Goal: Check status: Check status

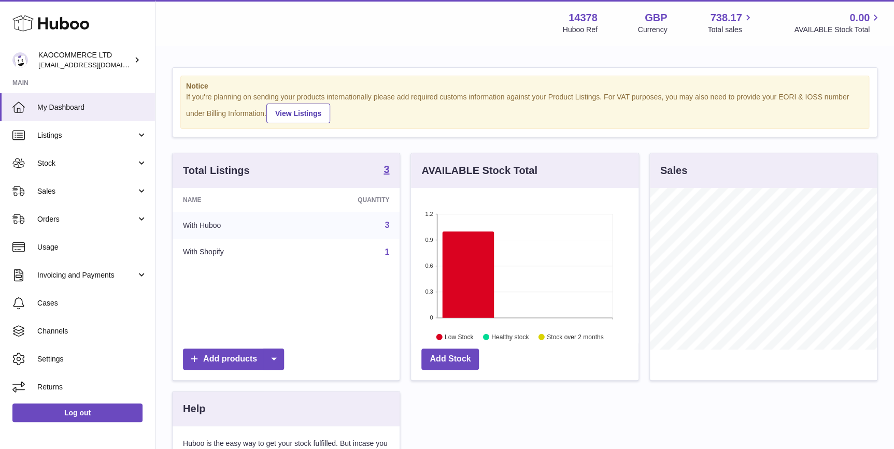
scroll to position [161, 227]
click at [86, 168] on link "Stock" at bounding box center [77, 163] width 155 height 28
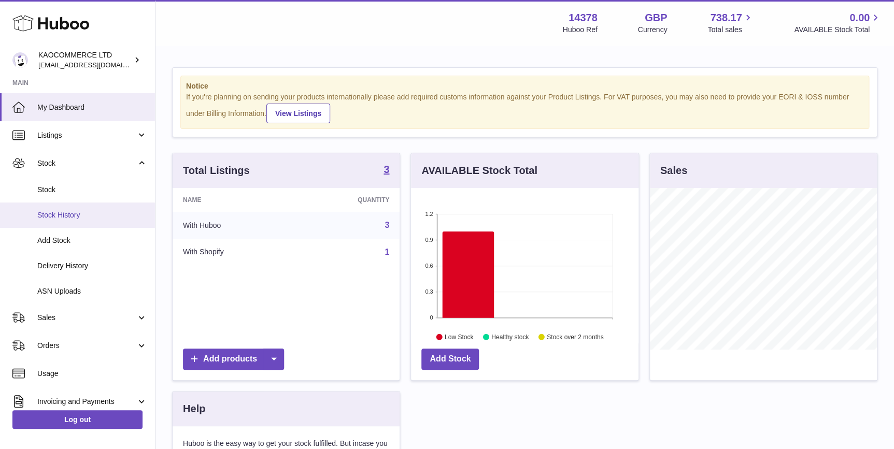
click at [108, 216] on span "Stock History" at bounding box center [92, 215] width 110 height 10
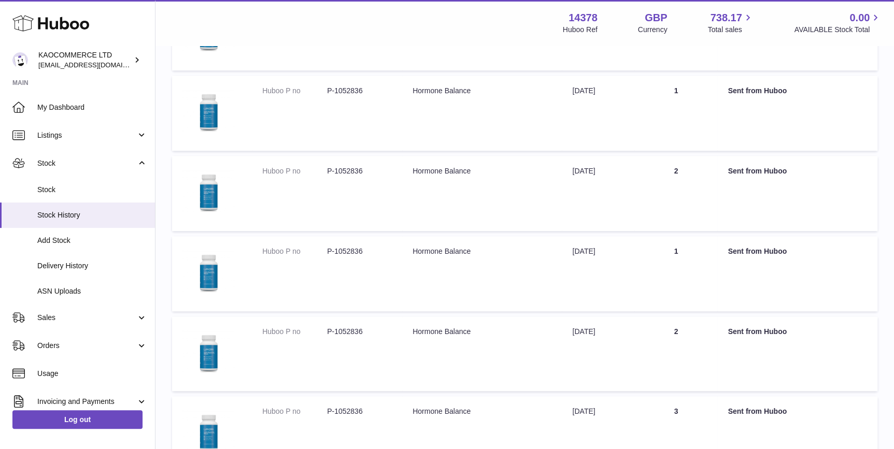
scroll to position [628, 0]
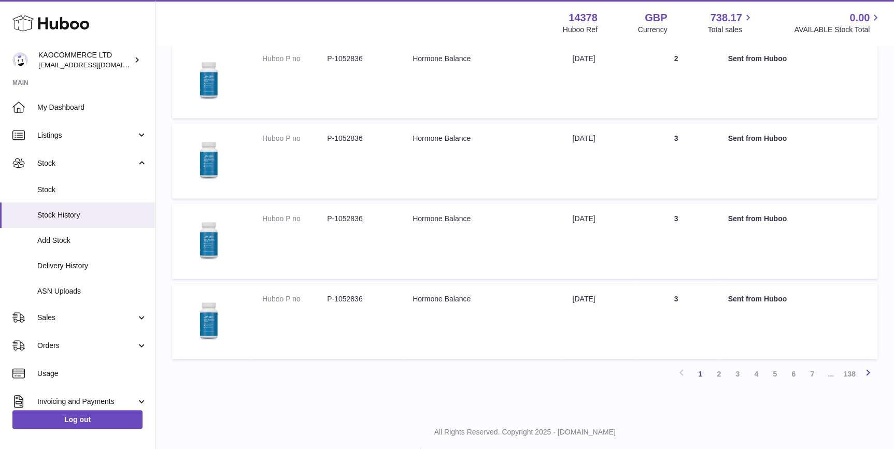
click at [866, 368] on icon at bounding box center [868, 372] width 12 height 13
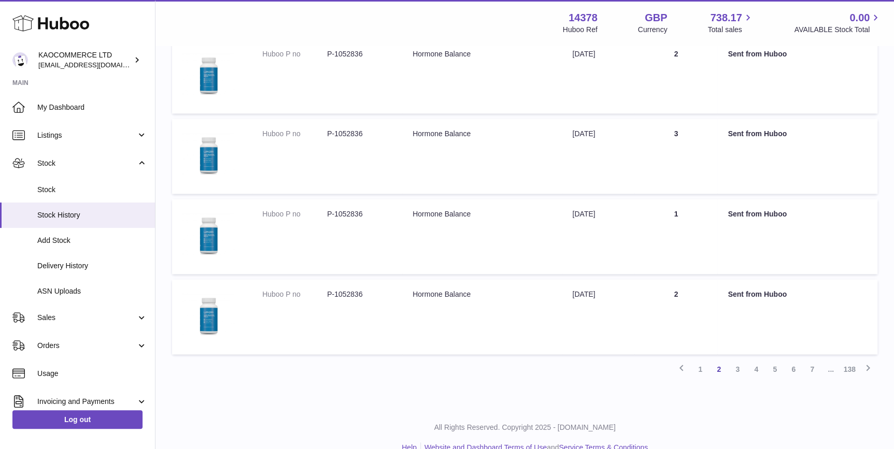
scroll to position [653, 0]
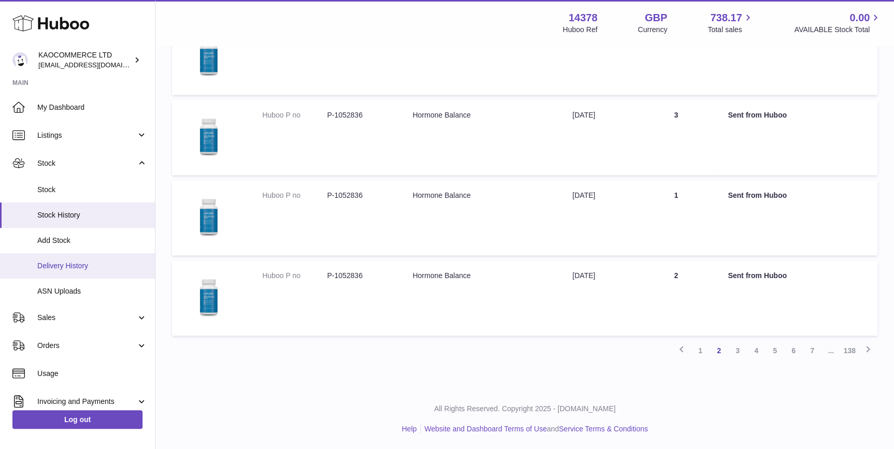
click at [93, 261] on span "Delivery History" at bounding box center [92, 266] width 110 height 10
